Goal: Information Seeking & Learning: Learn about a topic

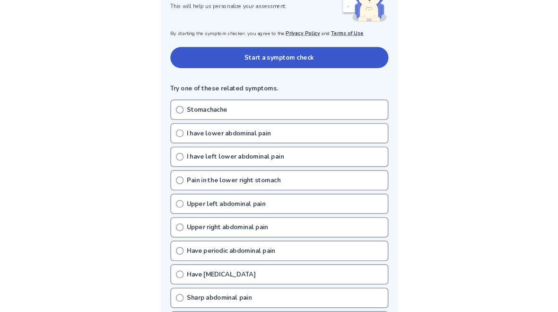
scroll to position [163, 0]
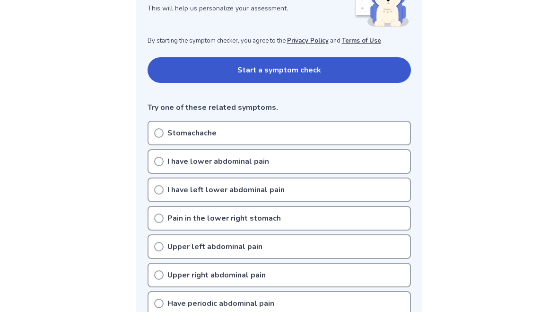
click at [394, 70] on button "Start a symptom check" at bounding box center [279, 70] width 263 height 26
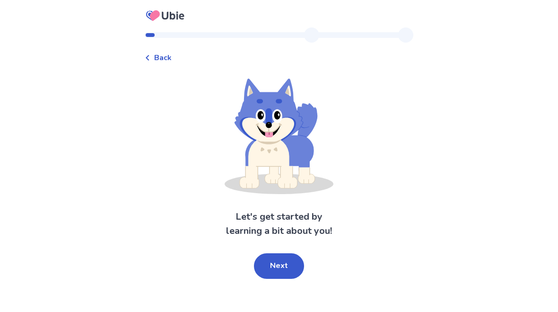
click at [287, 266] on button "Next" at bounding box center [279, 266] width 50 height 26
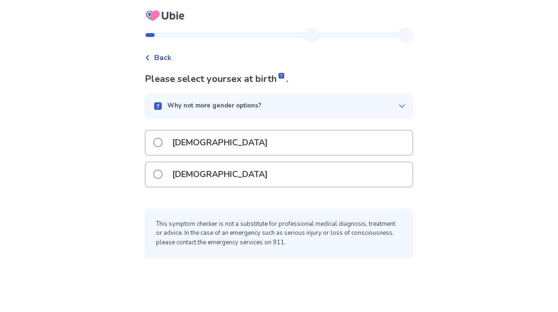
click at [277, 179] on div "[DEMOGRAPHIC_DATA]" at bounding box center [279, 174] width 267 height 24
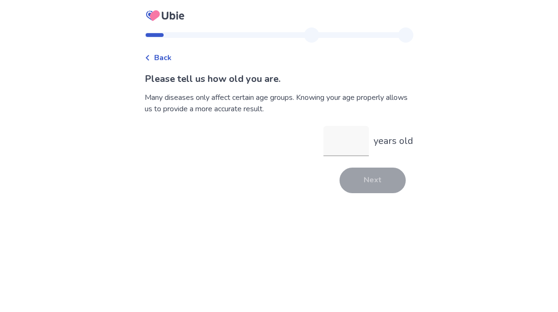
click at [349, 144] on input "years old" at bounding box center [345, 141] width 45 height 30
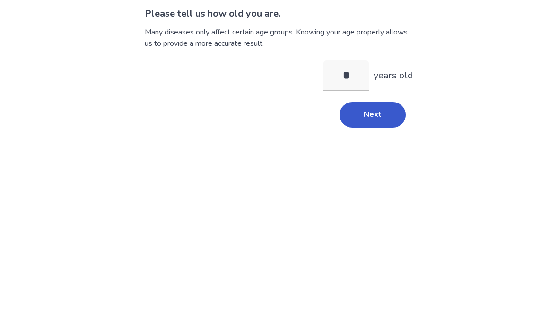
type input "**"
click at [388, 167] on button "Next" at bounding box center [372, 180] width 66 height 26
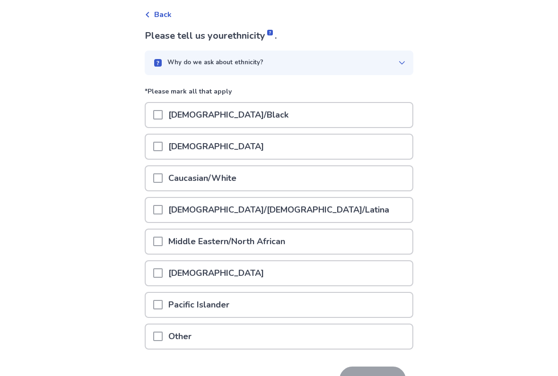
scroll to position [43, 0]
click at [269, 140] on div "[DEMOGRAPHIC_DATA]" at bounding box center [279, 147] width 267 height 24
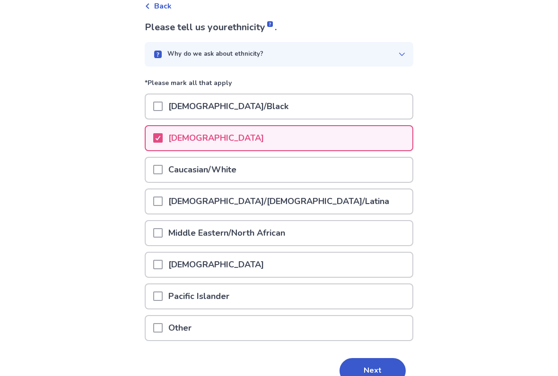
scroll to position [70, 0]
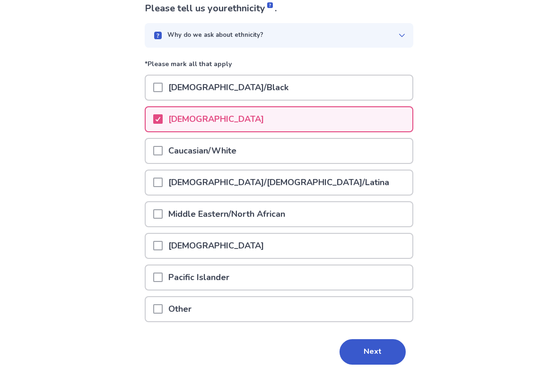
click at [373, 306] on div "Other" at bounding box center [279, 309] width 267 height 24
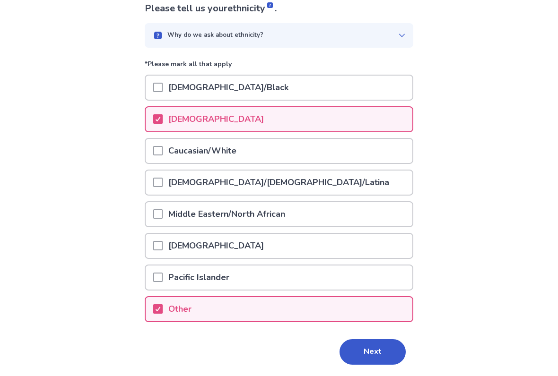
click at [375, 311] on button "Next" at bounding box center [372, 352] width 66 height 26
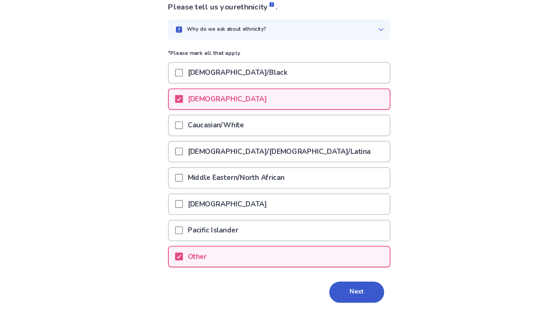
scroll to position [0, 0]
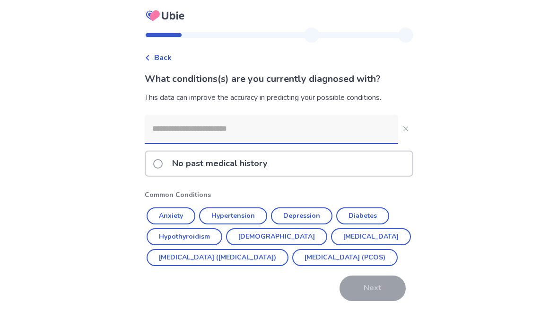
click at [282, 168] on div "No past medical history" at bounding box center [279, 163] width 267 height 24
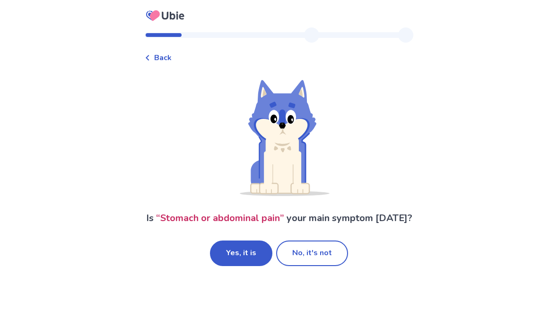
click at [264, 266] on button "Yes, it is" at bounding box center [241, 253] width 62 height 26
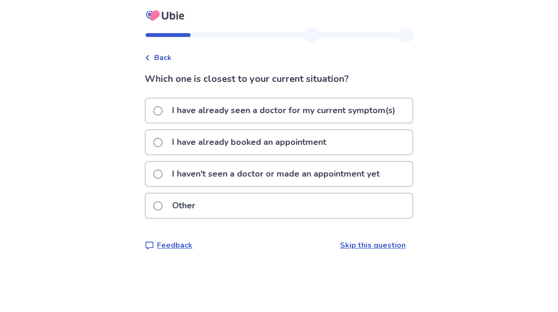
click at [161, 169] on span at bounding box center [157, 173] width 9 height 9
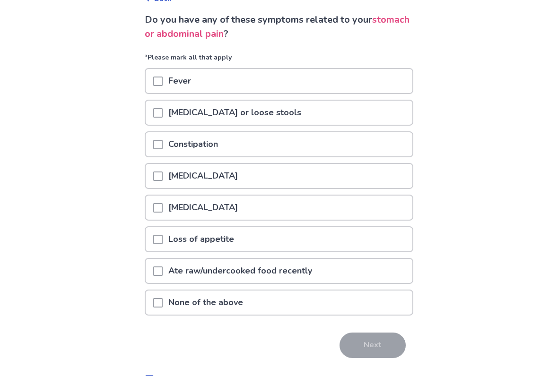
scroll to position [59, 0]
click at [160, 239] on span at bounding box center [157, 239] width 9 height 9
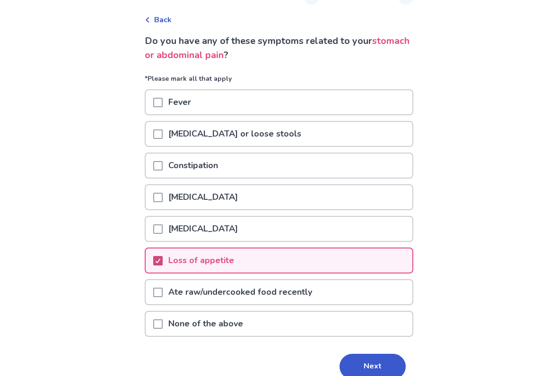
scroll to position [42, 0]
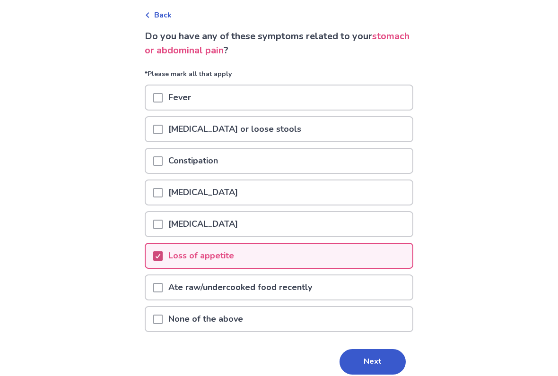
click at [367, 311] on button "Next" at bounding box center [372, 363] width 66 height 26
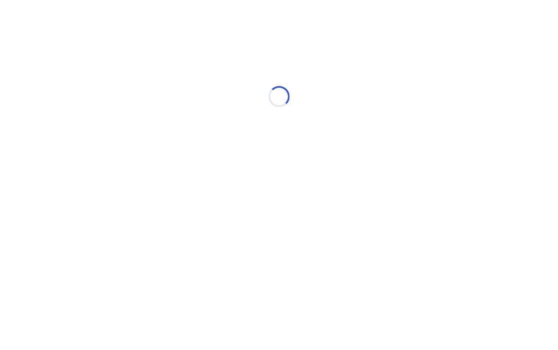
scroll to position [0, 0]
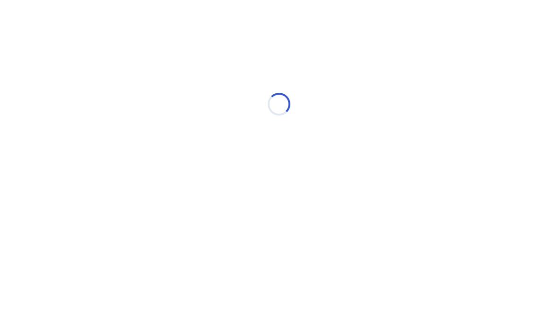
select select "*"
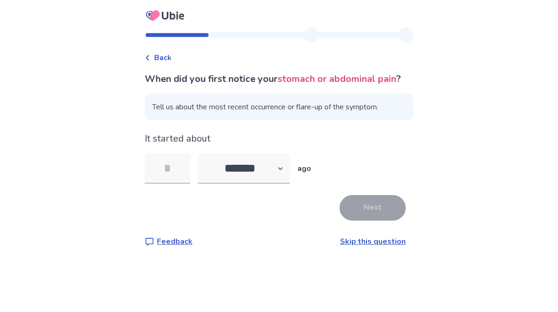
click at [174, 177] on input "tel" at bounding box center [167, 168] width 45 height 30
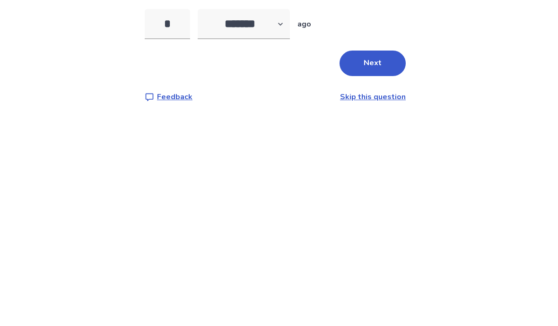
type input "*"
click at [290, 153] on select "******* ****** ******* ******** *******" at bounding box center [244, 168] width 92 height 30
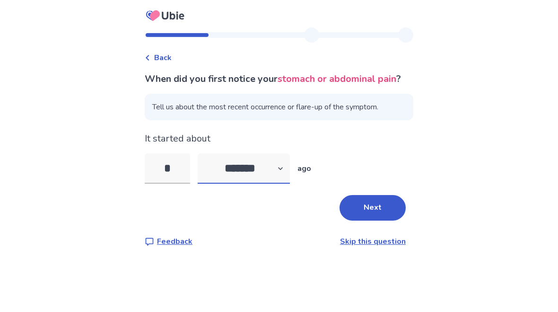
select select "*"
click at [176, 177] on input "*" at bounding box center [167, 168] width 45 height 30
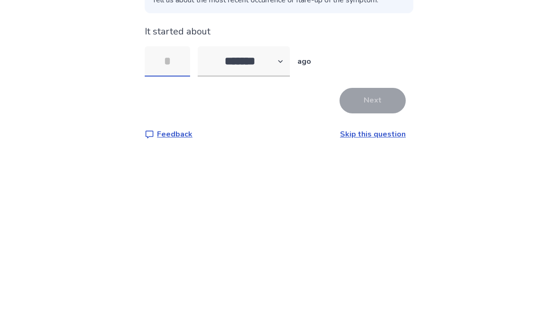
type input "*"
click at [379, 195] on button "Next" at bounding box center [372, 208] width 66 height 26
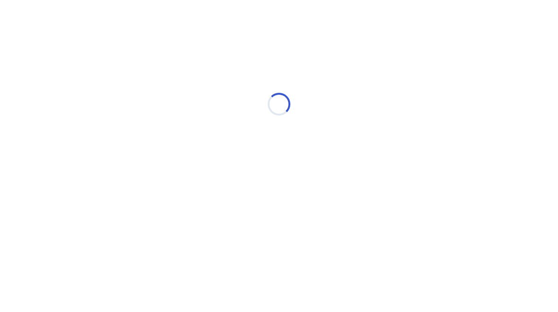
select select "*"
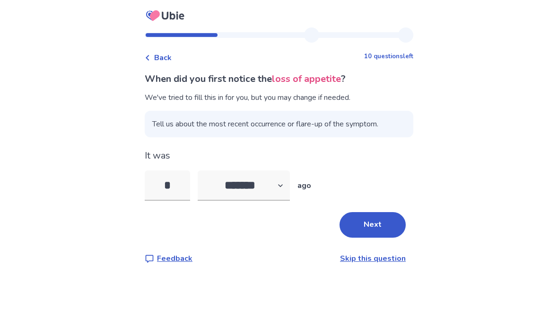
click at [379, 223] on button "Next" at bounding box center [372, 225] width 66 height 26
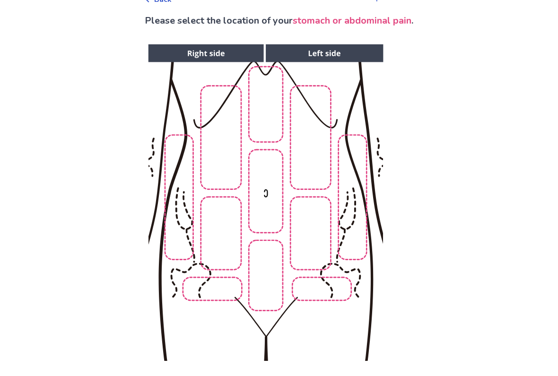
scroll to position [40, 0]
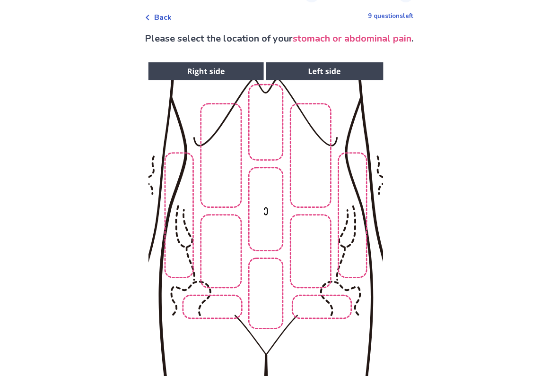
click at [265, 208] on img at bounding box center [265, 220] width 483 height 327
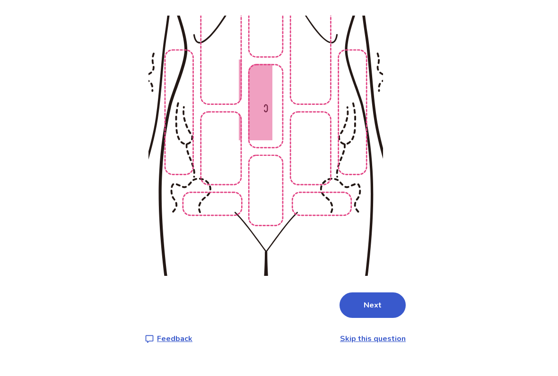
scroll to position [127, 0]
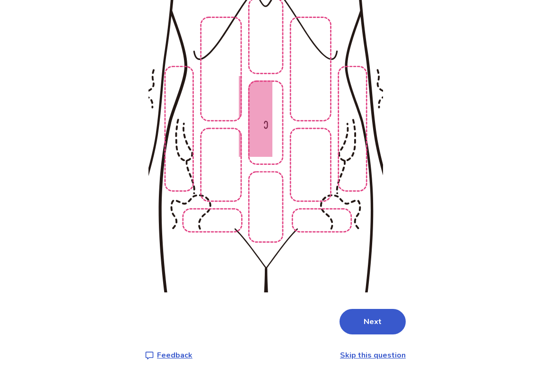
click at [378, 311] on button "Next" at bounding box center [372, 322] width 66 height 26
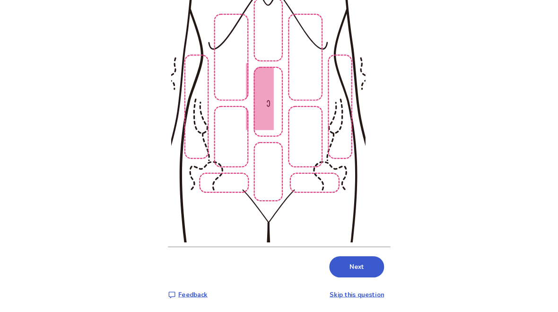
scroll to position [0, 0]
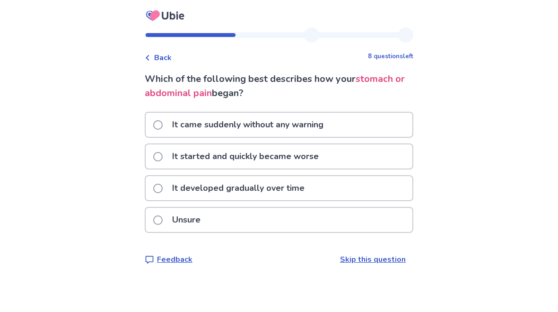
click at [376, 151] on div "It started and quickly became worse" at bounding box center [279, 156] width 267 height 24
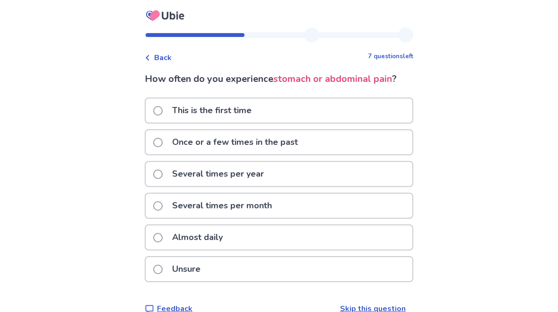
click at [328, 101] on div "This is the first time" at bounding box center [279, 110] width 267 height 24
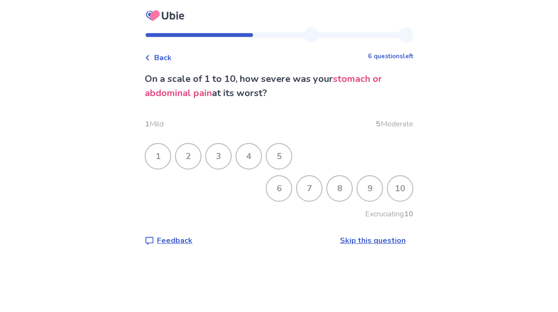
click at [274, 190] on div "6" at bounding box center [279, 188] width 25 height 25
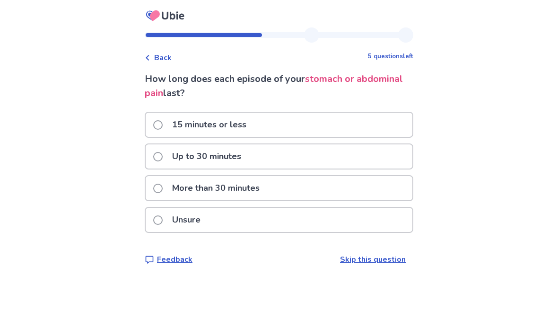
click at [276, 186] on div "More than 30 minutes" at bounding box center [279, 188] width 267 height 24
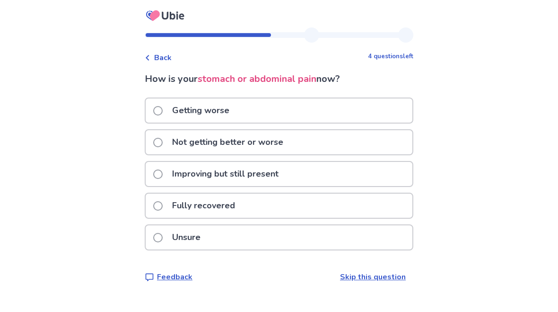
click at [279, 141] on p "Not getting better or worse" at bounding box center [227, 142] width 122 height 24
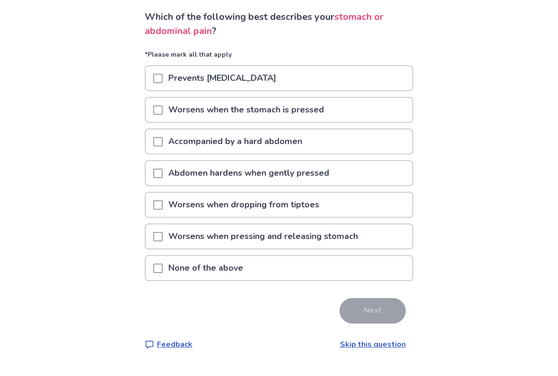
scroll to position [51, 0]
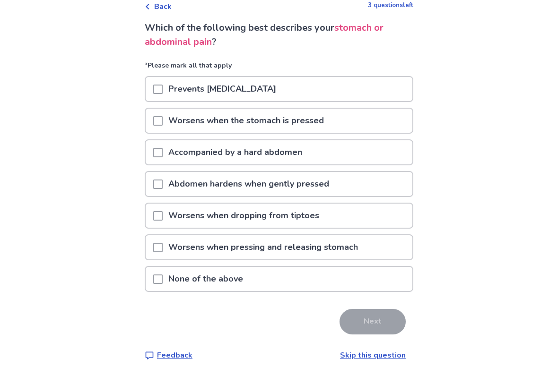
click at [397, 281] on div "None of the above" at bounding box center [279, 279] width 267 height 24
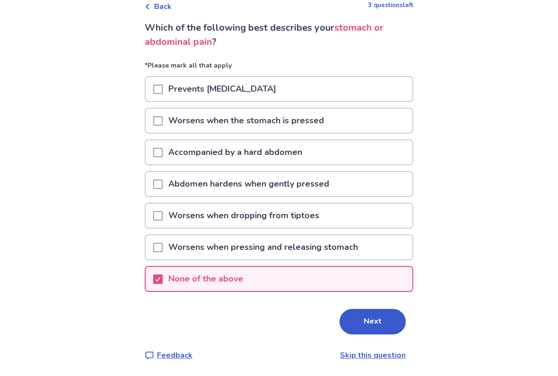
click at [380, 311] on button "Next" at bounding box center [372, 322] width 66 height 26
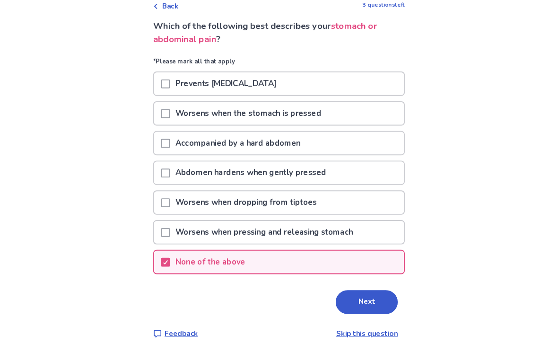
scroll to position [0, 0]
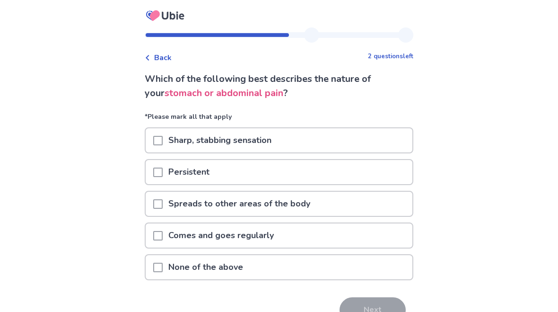
click at [163, 171] on span at bounding box center [157, 171] width 9 height 9
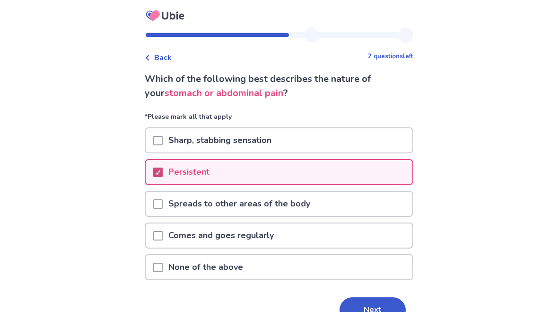
click at [370, 300] on button "Next" at bounding box center [372, 310] width 66 height 26
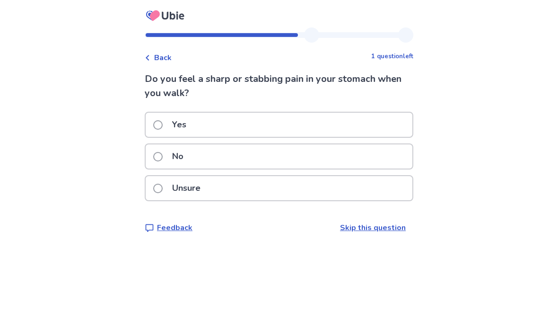
click at [259, 192] on div "Unsure" at bounding box center [279, 188] width 267 height 24
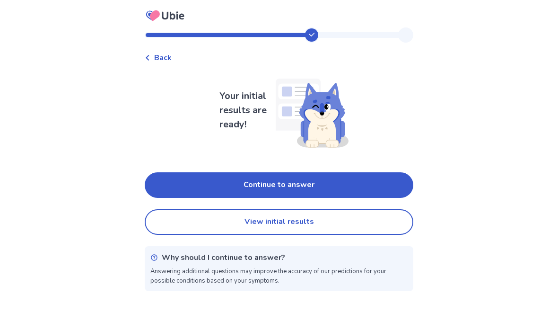
click at [329, 186] on button "Continue to answer" at bounding box center [279, 185] width 269 height 26
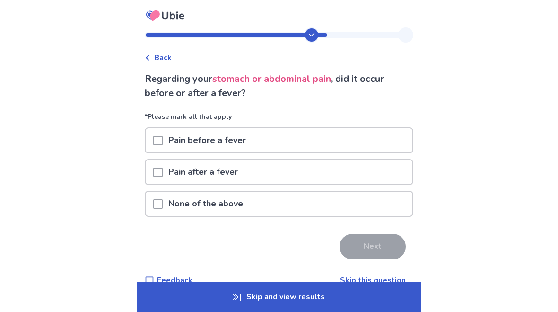
click at [371, 200] on div "None of the above" at bounding box center [279, 203] width 267 height 24
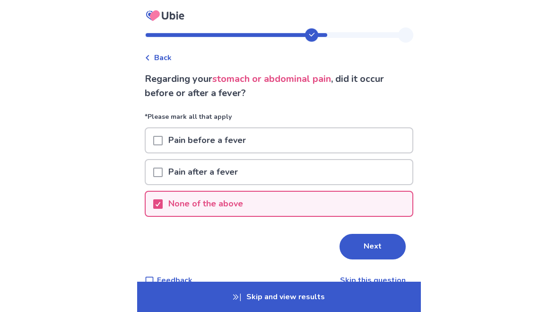
click at [376, 247] on button "Next" at bounding box center [372, 247] width 66 height 26
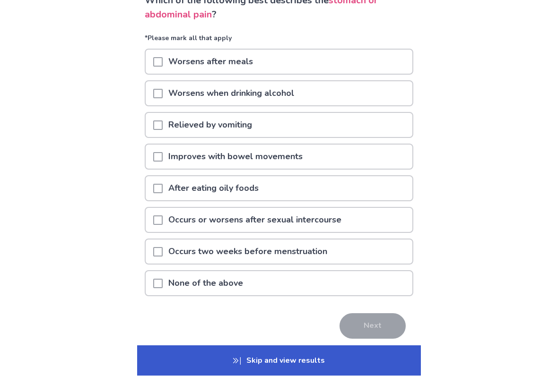
scroll to position [106, 0]
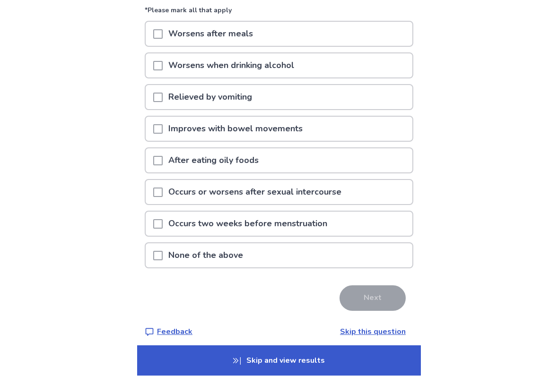
click at [396, 261] on div "None of the above" at bounding box center [279, 256] width 267 height 24
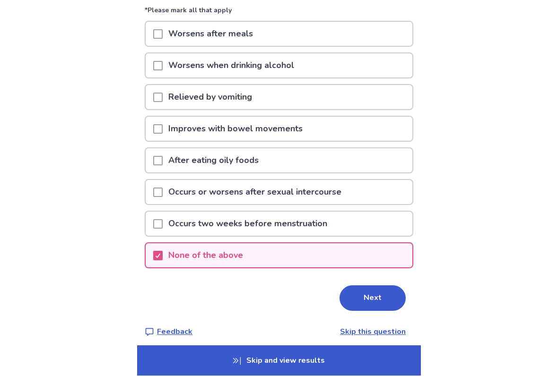
scroll to position [106, 0]
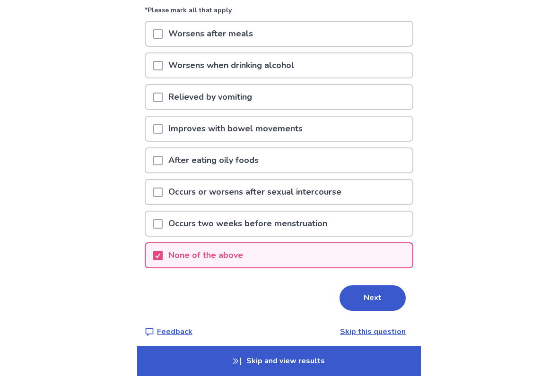
click at [381, 305] on button "Next" at bounding box center [372, 299] width 66 height 26
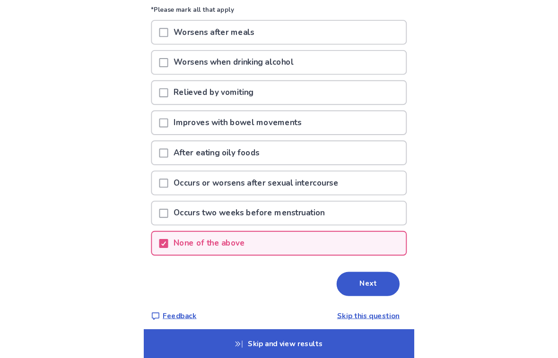
scroll to position [0, 0]
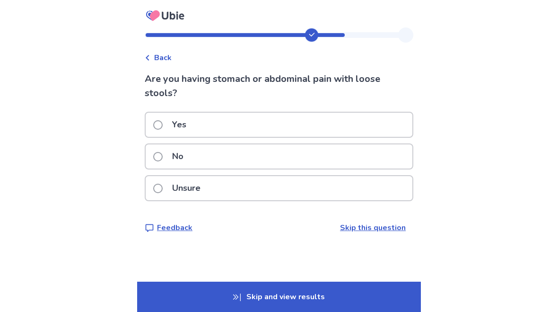
click at [391, 156] on div "No" at bounding box center [279, 156] width 267 height 24
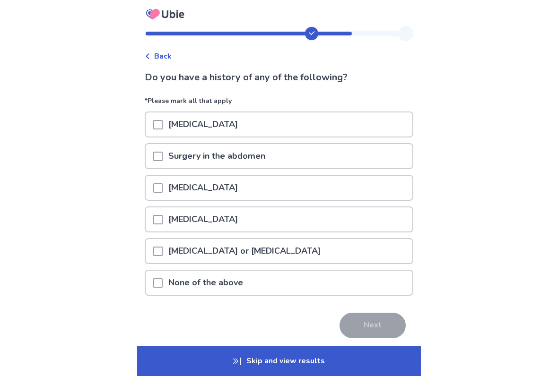
scroll to position [7, 0]
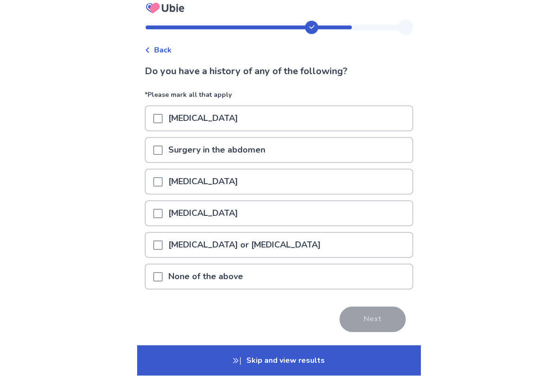
click at [404, 174] on div "Stomach ulcer" at bounding box center [279, 182] width 267 height 24
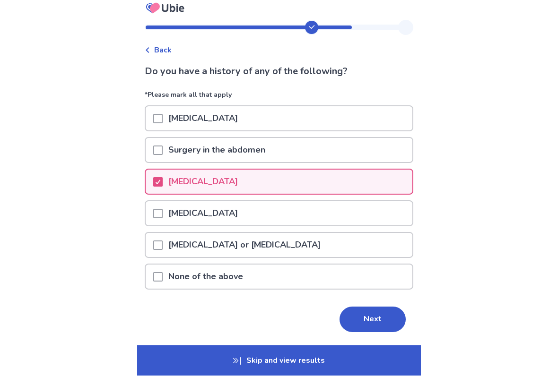
scroll to position [8, 0]
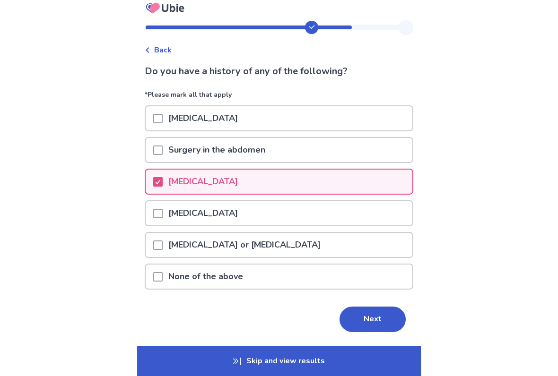
click at [379, 311] on button "Next" at bounding box center [372, 320] width 66 height 26
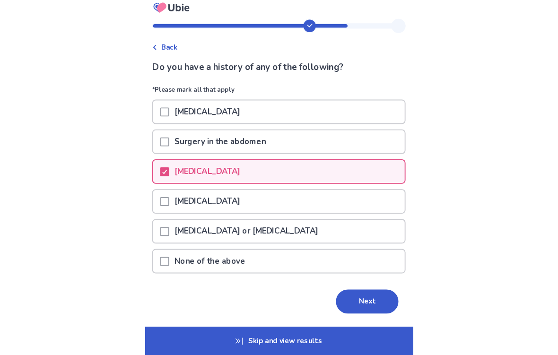
scroll to position [0, 0]
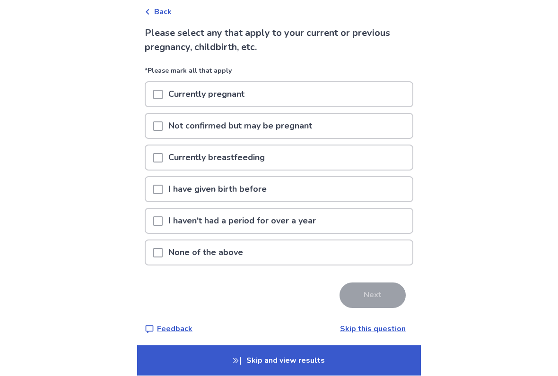
scroll to position [46, 0]
click at [367, 257] on div "None of the above" at bounding box center [279, 253] width 267 height 24
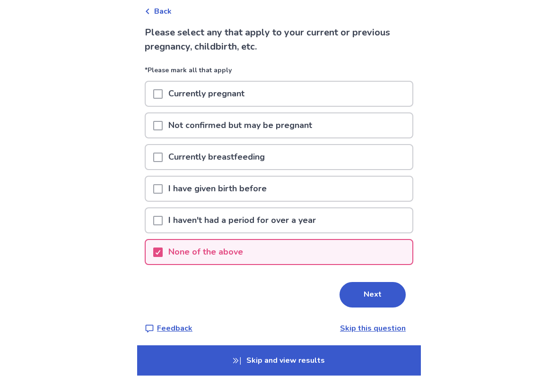
scroll to position [46, 0]
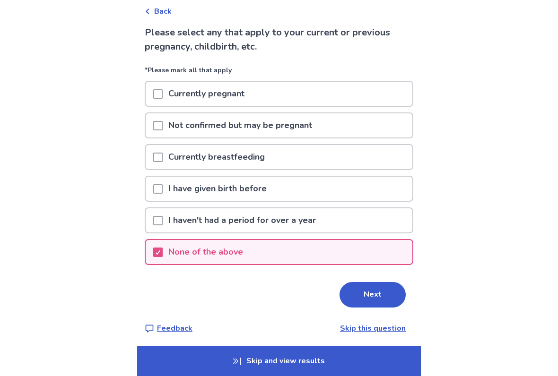
click at [376, 299] on button "Next" at bounding box center [372, 295] width 66 height 26
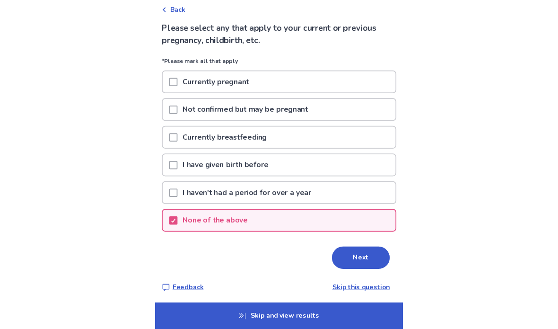
scroll to position [0, 0]
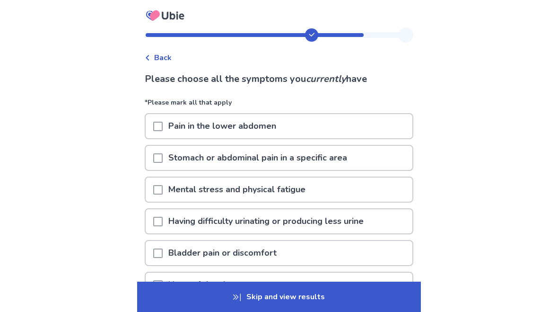
click at [163, 157] on span at bounding box center [157, 157] width 9 height 9
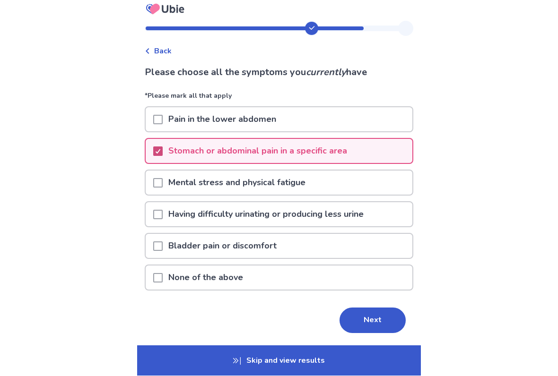
scroll to position [7, 0]
click at [368, 311] on button "Next" at bounding box center [372, 321] width 66 height 26
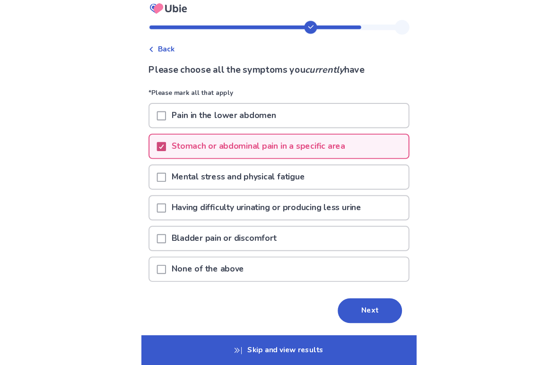
scroll to position [0, 0]
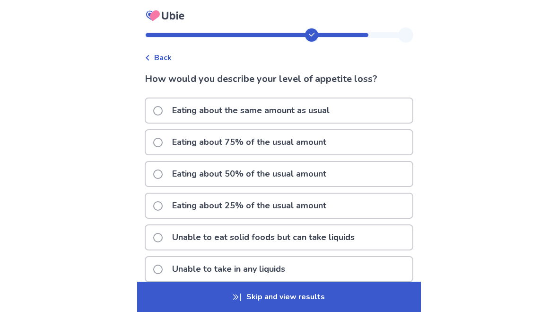
click at [368, 176] on div "Eating about 50% of the usual amount" at bounding box center [279, 174] width 267 height 24
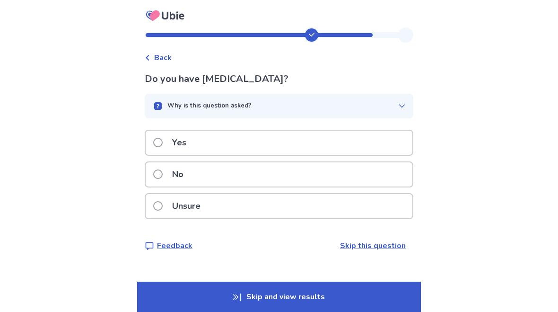
click at [377, 136] on div "Yes" at bounding box center [279, 142] width 267 height 24
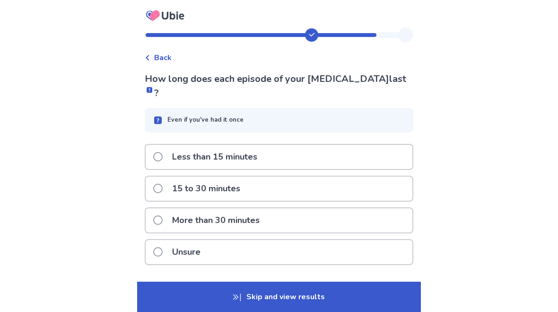
click at [362, 208] on div "More than 30 minutes" at bounding box center [279, 220] width 267 height 24
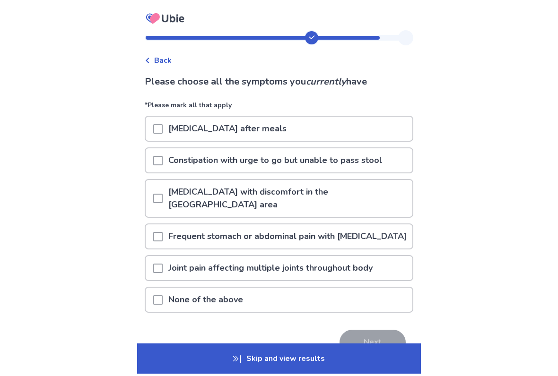
scroll to position [6, 0]
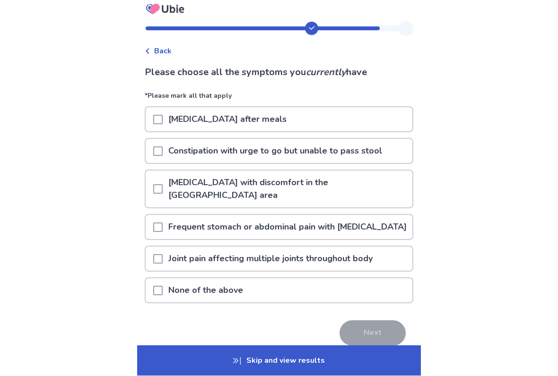
click at [379, 183] on p "Heartburn with discomfort in the upper stomach area" at bounding box center [288, 189] width 250 height 37
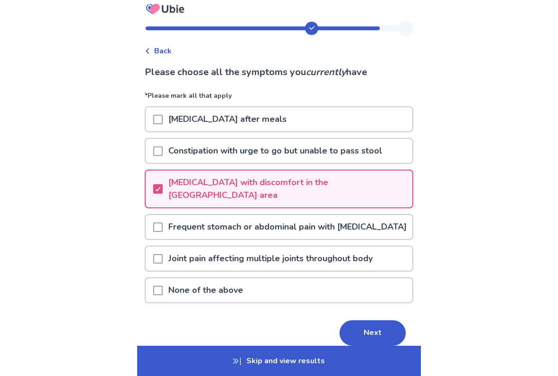
click at [379, 311] on button "Next" at bounding box center [372, 334] width 66 height 26
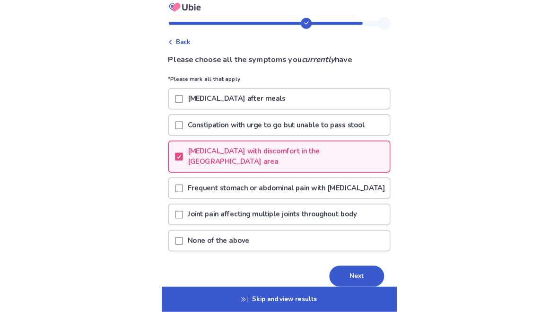
scroll to position [0, 0]
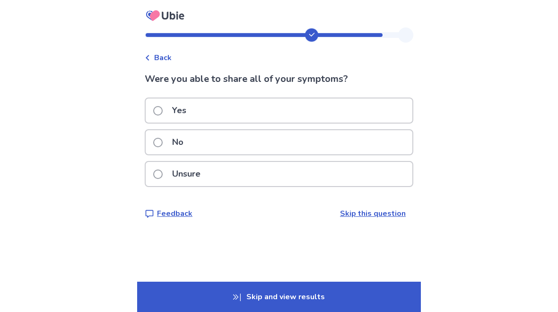
click at [277, 174] on div "Unsure" at bounding box center [279, 174] width 267 height 24
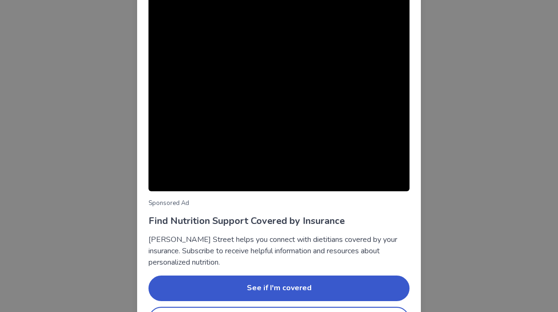
scroll to position [81, 0]
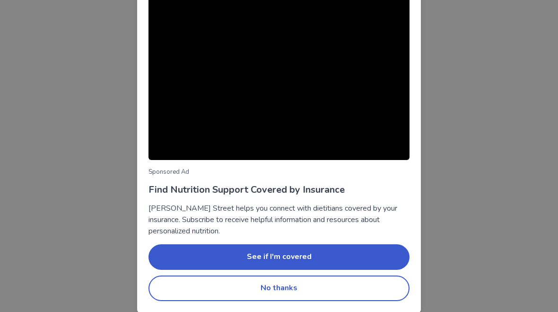
click at [322, 289] on button "No thanks" at bounding box center [278, 288] width 261 height 26
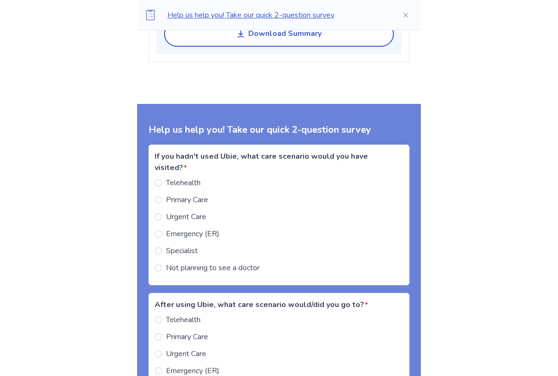
scroll to position [865, 0]
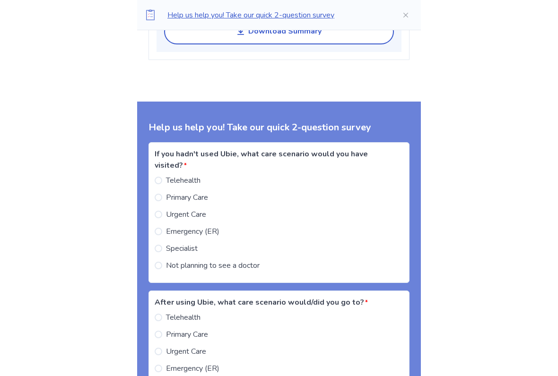
click at [162, 265] on span at bounding box center [159, 266] width 8 height 8
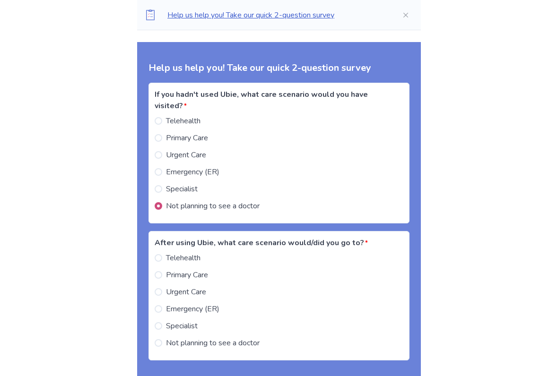
scroll to position [925, 0]
click at [162, 311] on span at bounding box center [159, 343] width 8 height 8
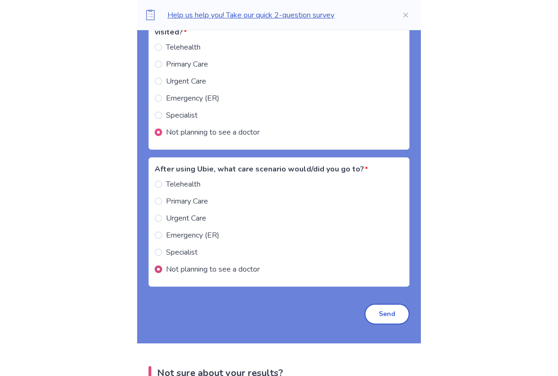
click at [395, 311] on button "Send" at bounding box center [387, 314] width 45 height 21
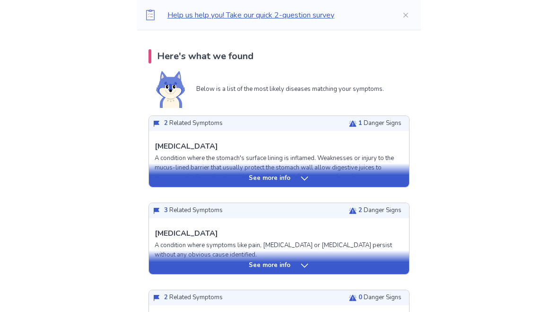
scroll to position [133, 0]
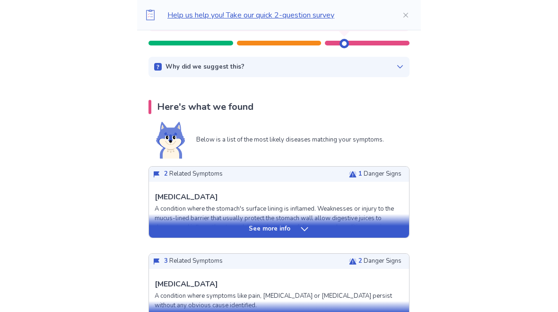
click at [302, 235] on div "See more info" at bounding box center [279, 226] width 260 height 24
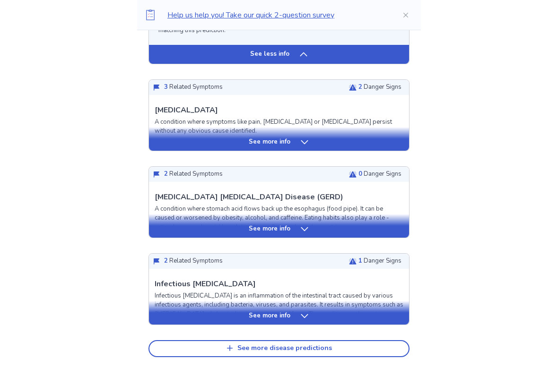
scroll to position [844, 0]
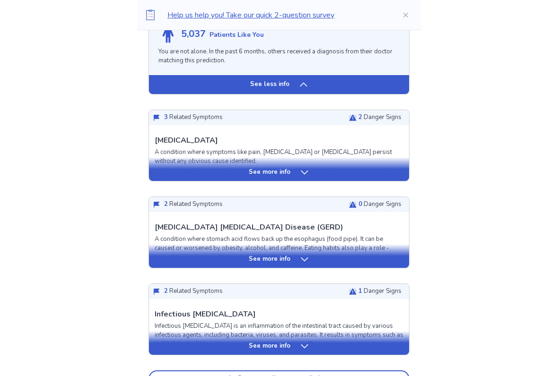
click at [175, 177] on div "See more info" at bounding box center [279, 172] width 260 height 9
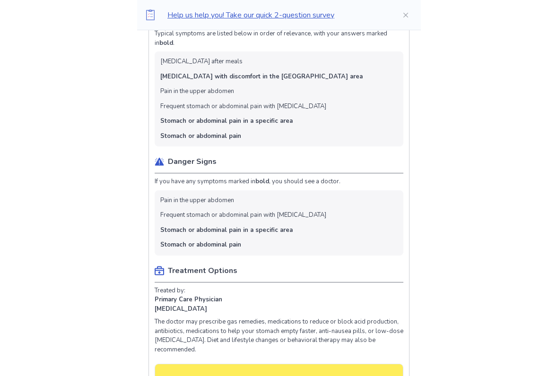
scroll to position [1026, 0]
